Goal: Task Accomplishment & Management: Complete application form

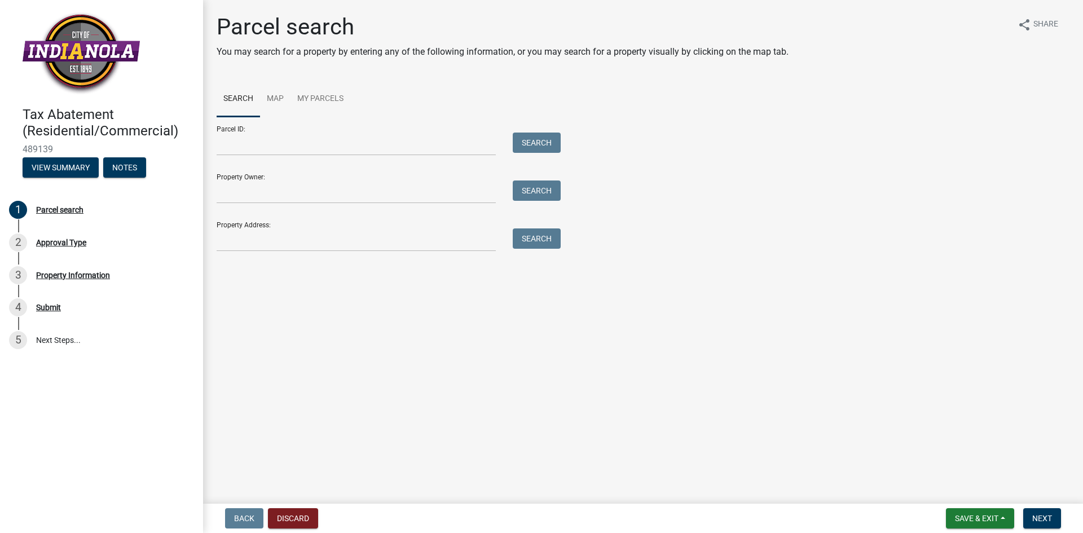
click at [253, 221] on div "Property Address: Search" at bounding box center [386, 232] width 339 height 39
click at [298, 234] on input "Property Address:" at bounding box center [356, 240] width 279 height 23
type input "[STREET_ADDRESS]"
click at [532, 240] on button "Search" at bounding box center [537, 239] width 48 height 20
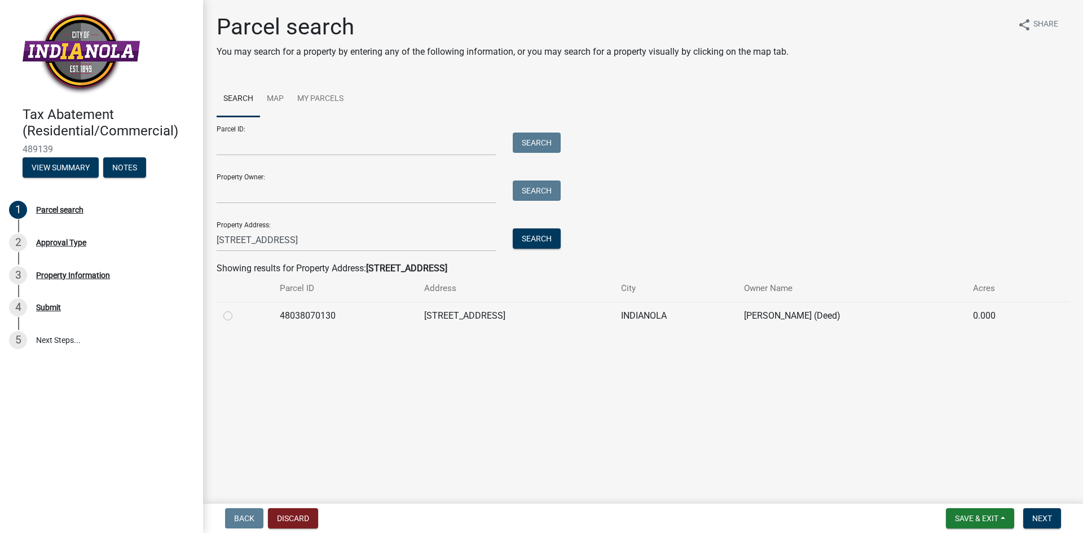
click at [237, 309] on label at bounding box center [237, 309] width 0 height 0
click at [237, 313] on input "radio" at bounding box center [240, 312] width 7 height 7
radio input "true"
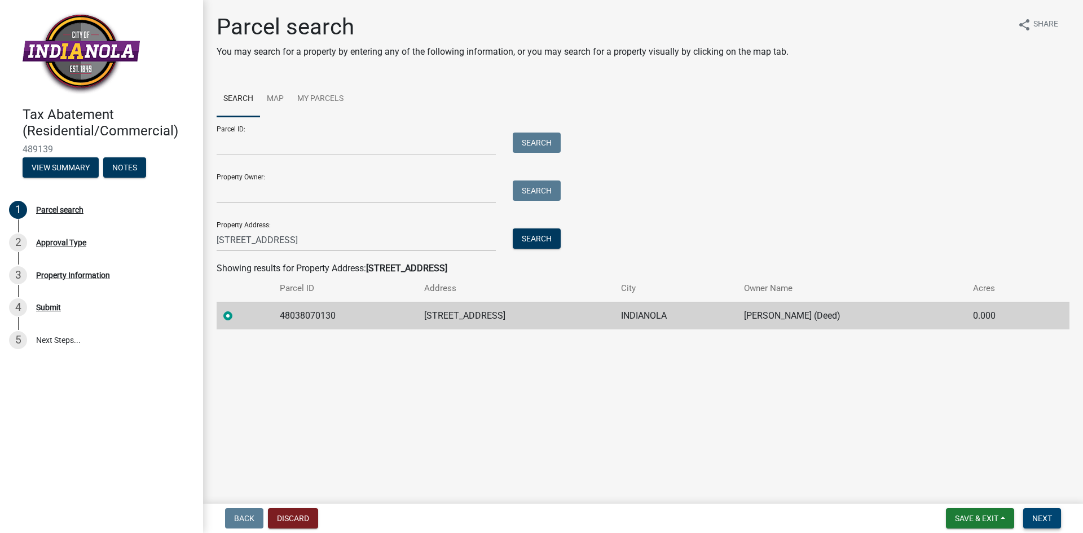
click at [1052, 514] on span "Next" at bounding box center [1043, 518] width 20 height 9
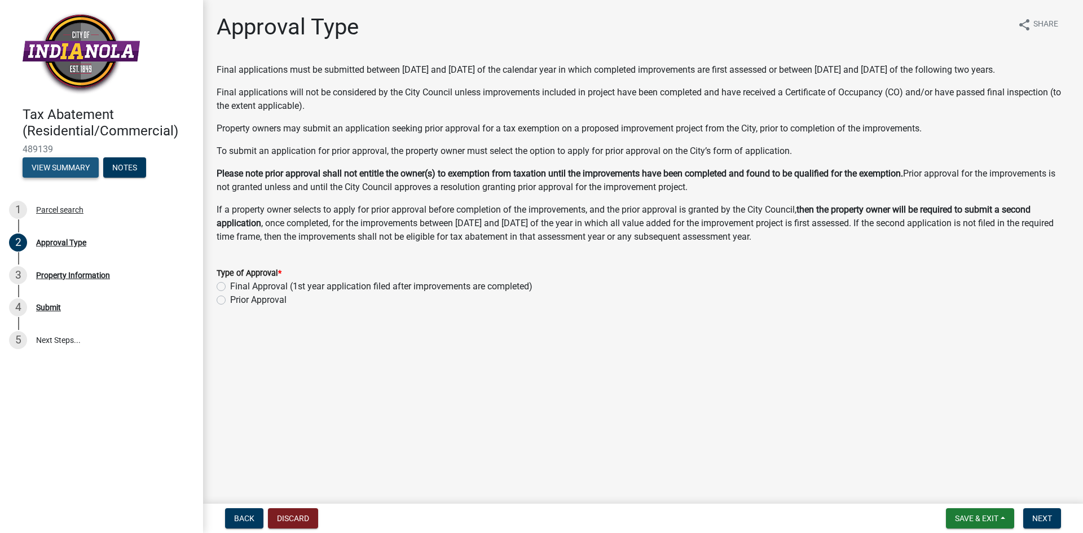
click at [55, 166] on button "View Summary" at bounding box center [61, 167] width 76 height 20
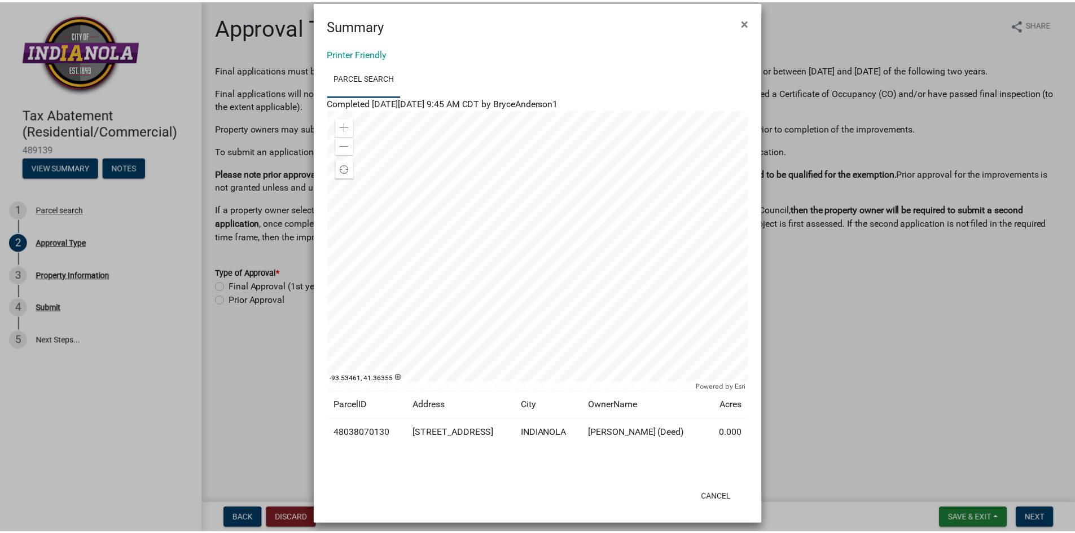
scroll to position [21, 0]
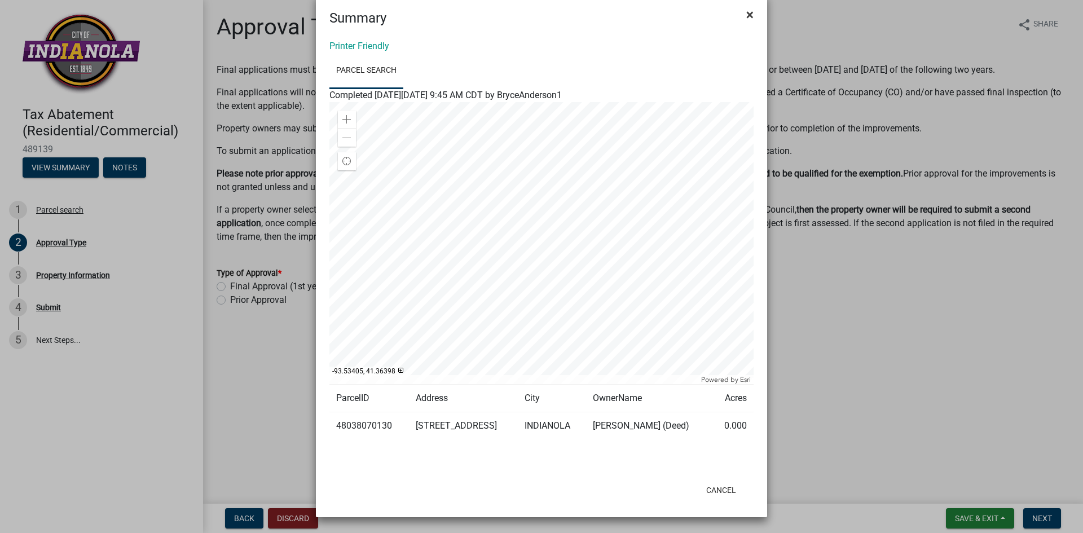
click at [747, 11] on span "×" at bounding box center [750, 15] width 7 height 16
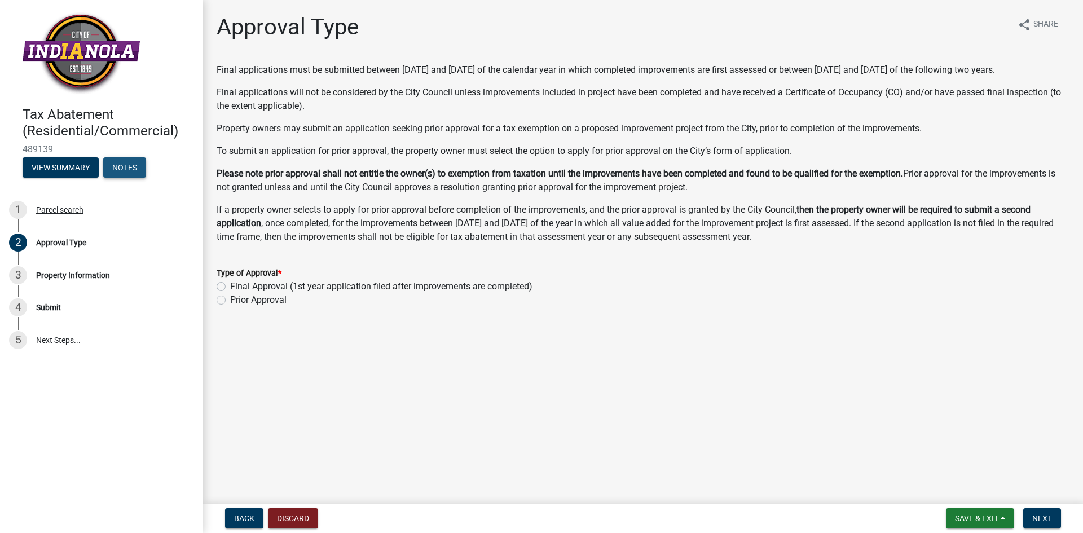
click at [125, 163] on button "Notes" at bounding box center [124, 167] width 43 height 20
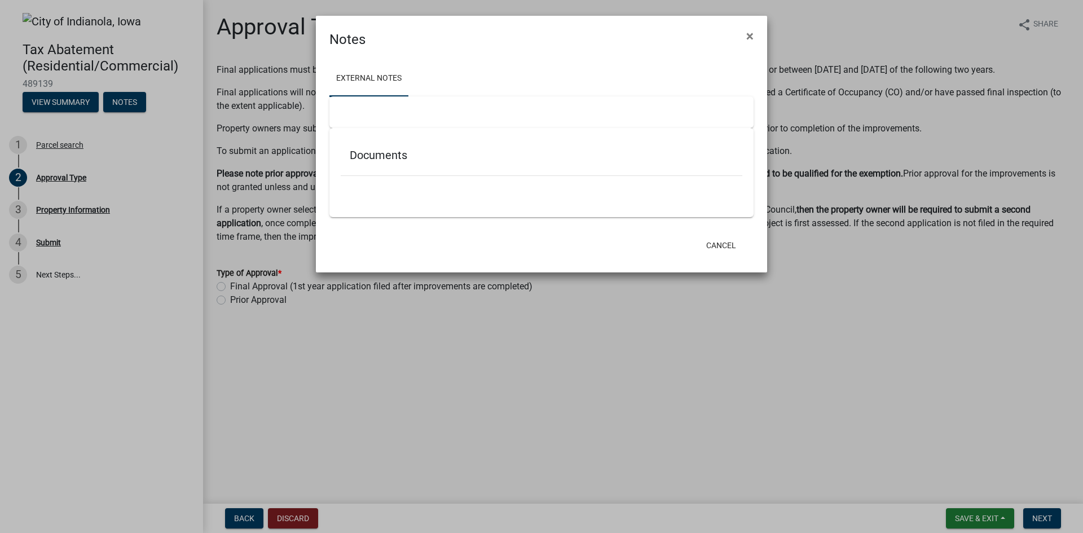
click at [45, 99] on ngb-modal-window "Notes × External Notes Documents Cancel" at bounding box center [541, 266] width 1083 height 533
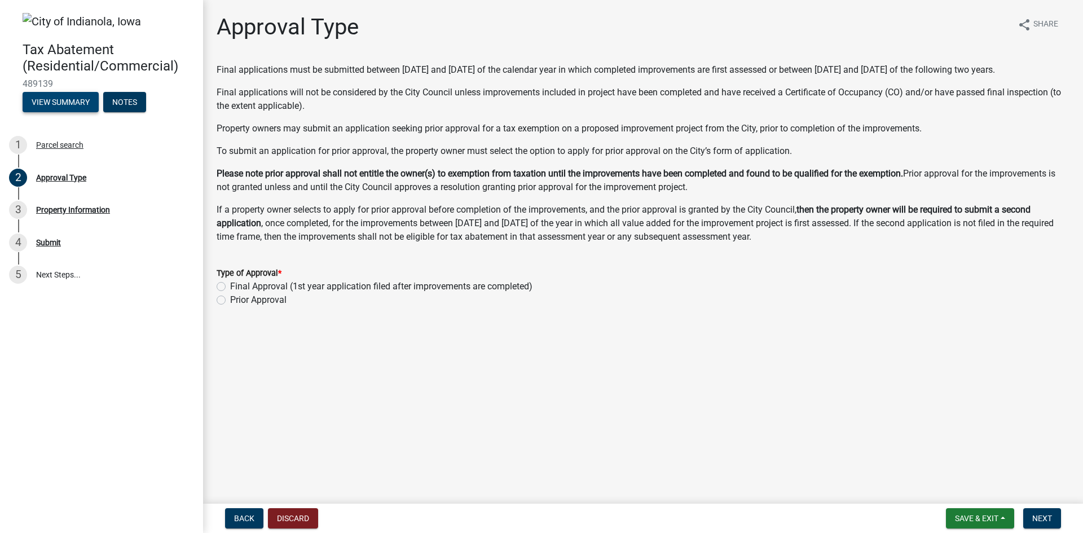
click at [51, 96] on button "View Summary" at bounding box center [61, 102] width 76 height 20
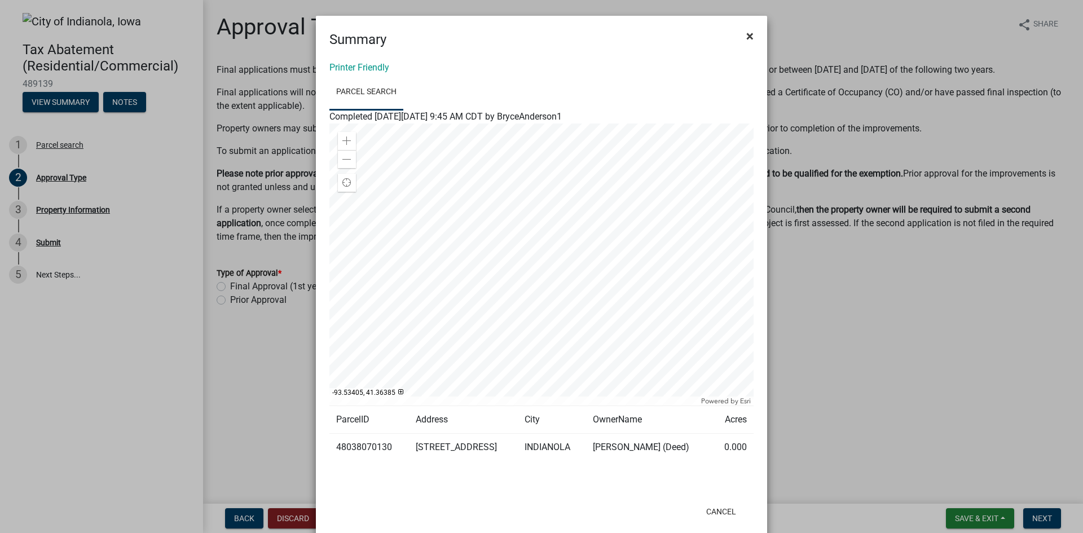
click at [747, 32] on span "×" at bounding box center [750, 36] width 7 height 16
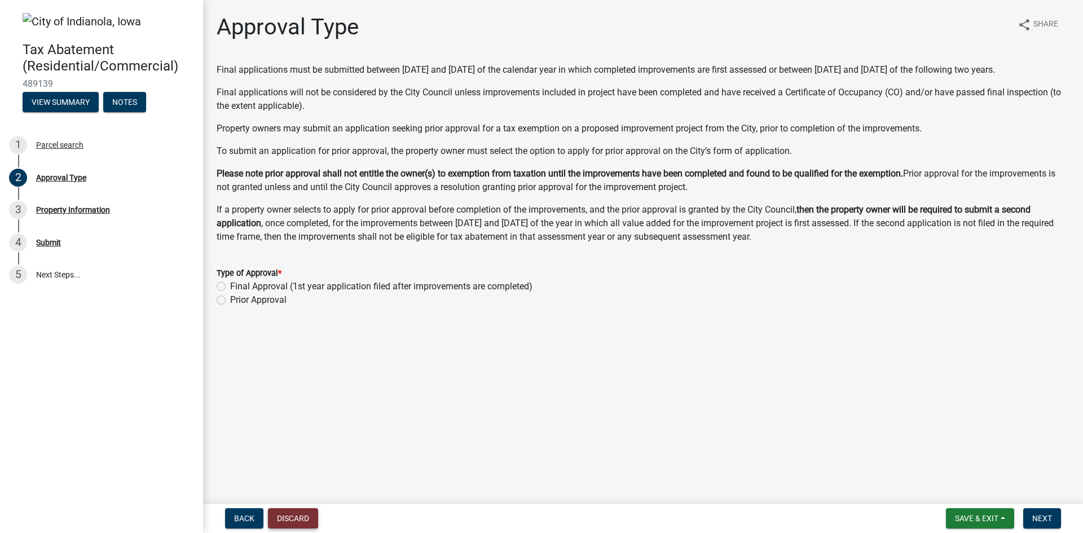
click at [294, 511] on button "Discard" at bounding box center [293, 518] width 50 height 20
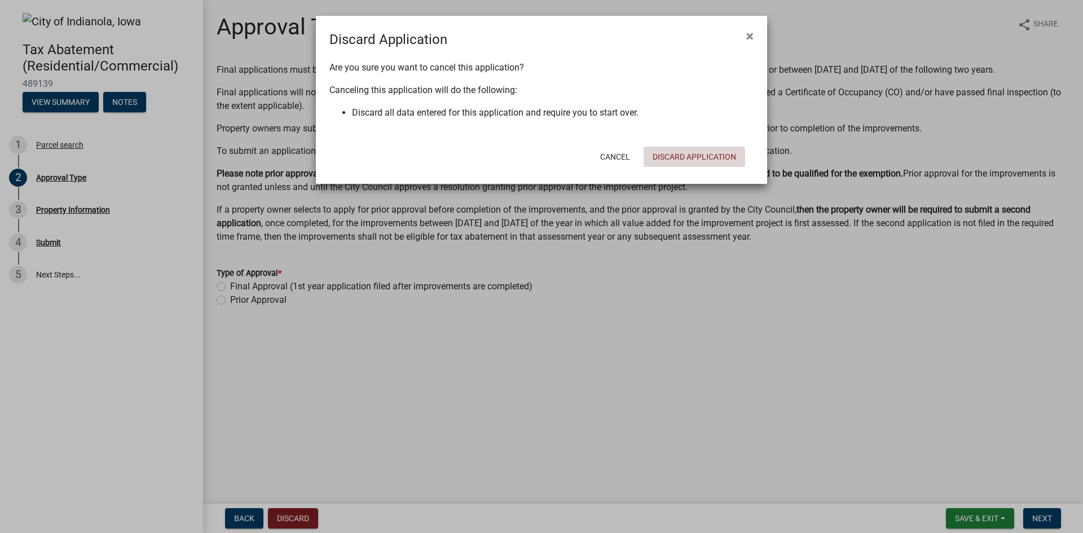
drag, startPoint x: 687, startPoint y: 153, endPoint x: 697, endPoint y: 154, distance: 9.6
click at [688, 153] on button "Discard Application" at bounding box center [695, 157] width 102 height 20
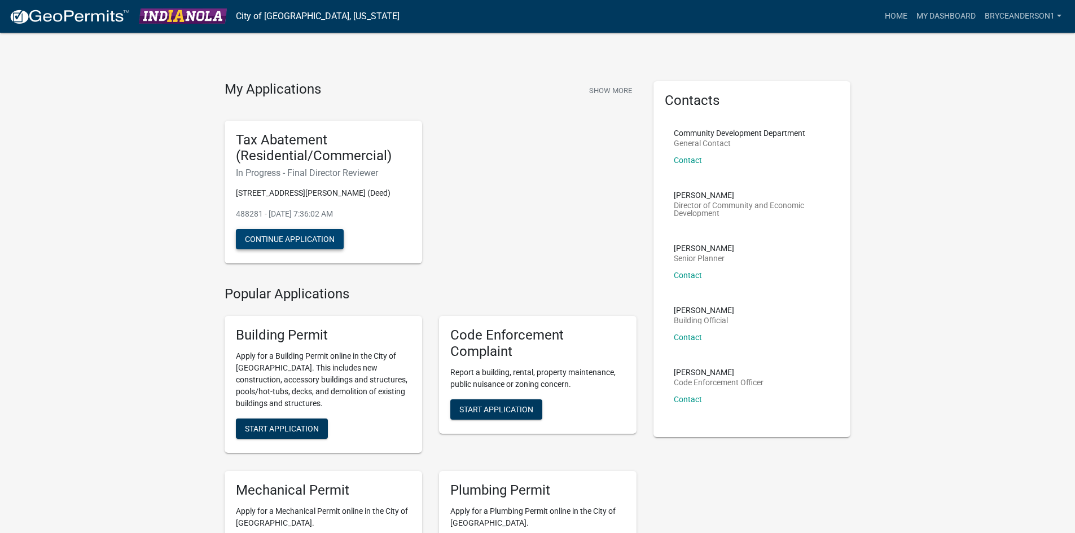
click at [282, 235] on button "Continue Application" at bounding box center [290, 239] width 108 height 20
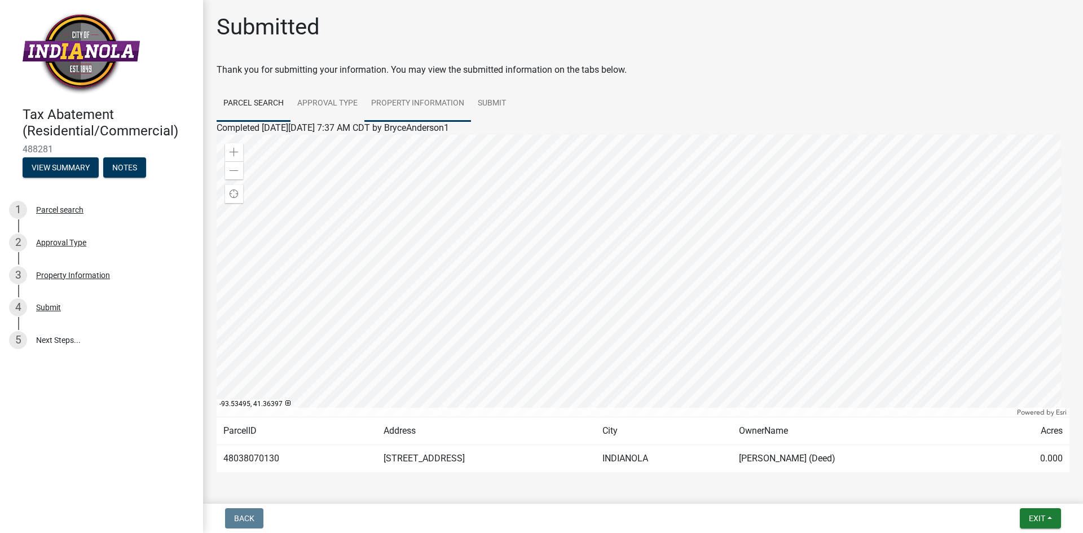
click at [416, 99] on link "Property Information" at bounding box center [418, 104] width 107 height 36
